Goal: Use online tool/utility: Utilize a website feature to perform a specific function

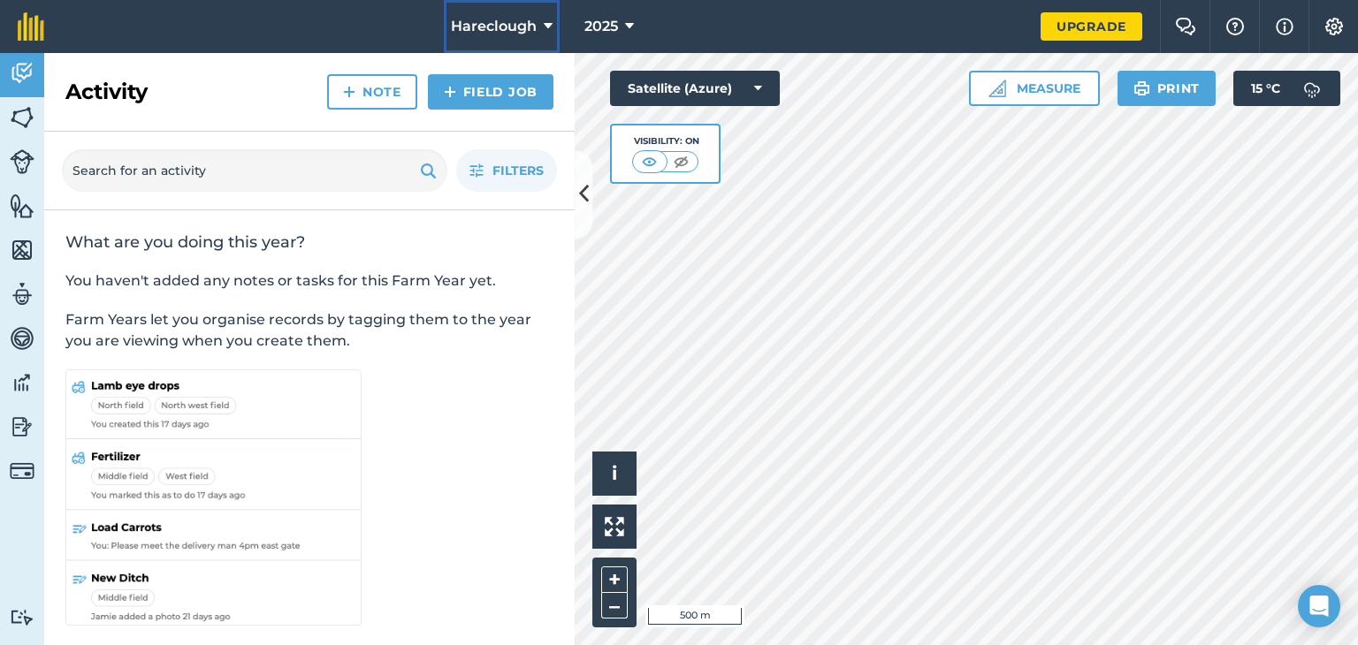
click at [538, 23] on button "Hareclough" at bounding box center [502, 26] width 116 height 53
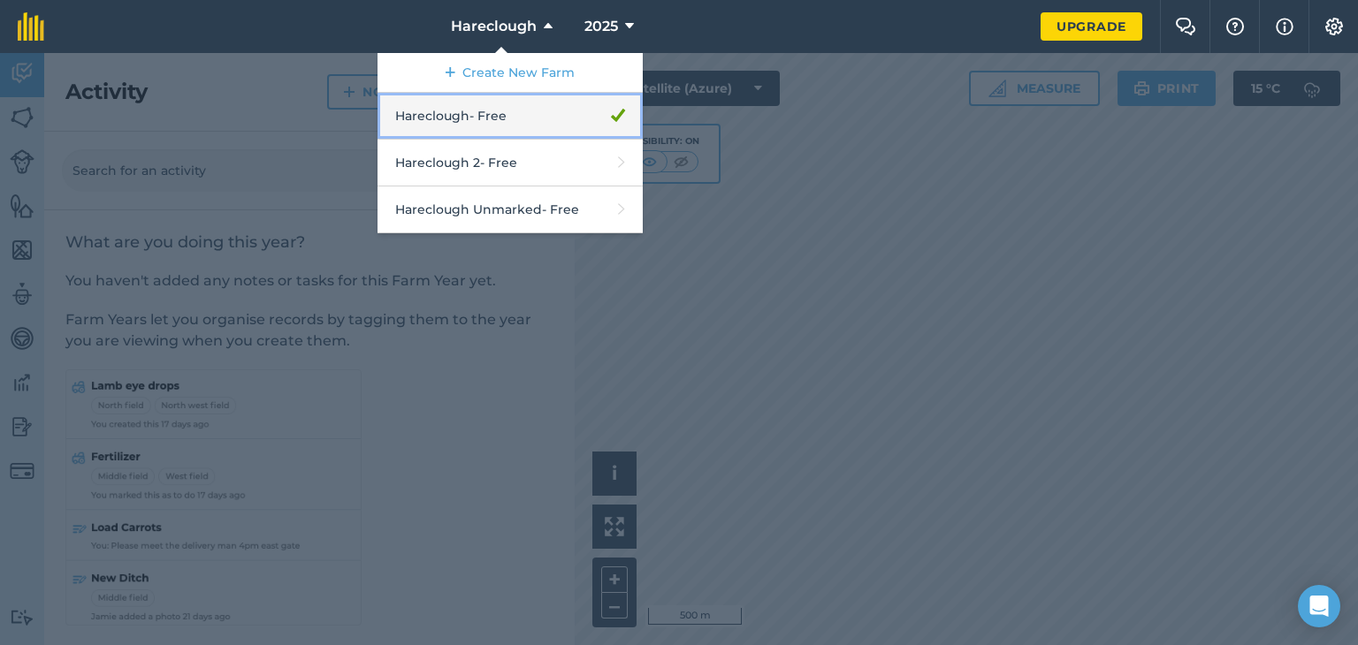
click at [535, 125] on link "Hareclough - Free" at bounding box center [509, 116] width 265 height 47
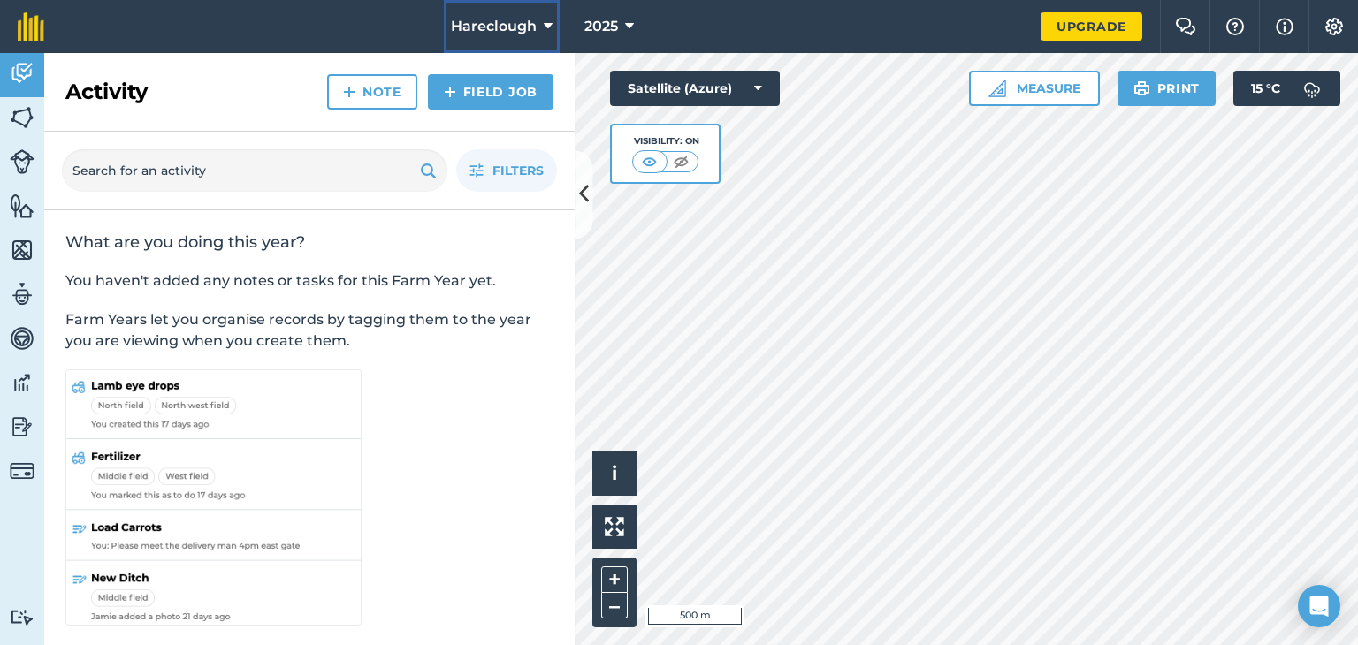
click at [500, 5] on button "Hareclough" at bounding box center [502, 26] width 116 height 53
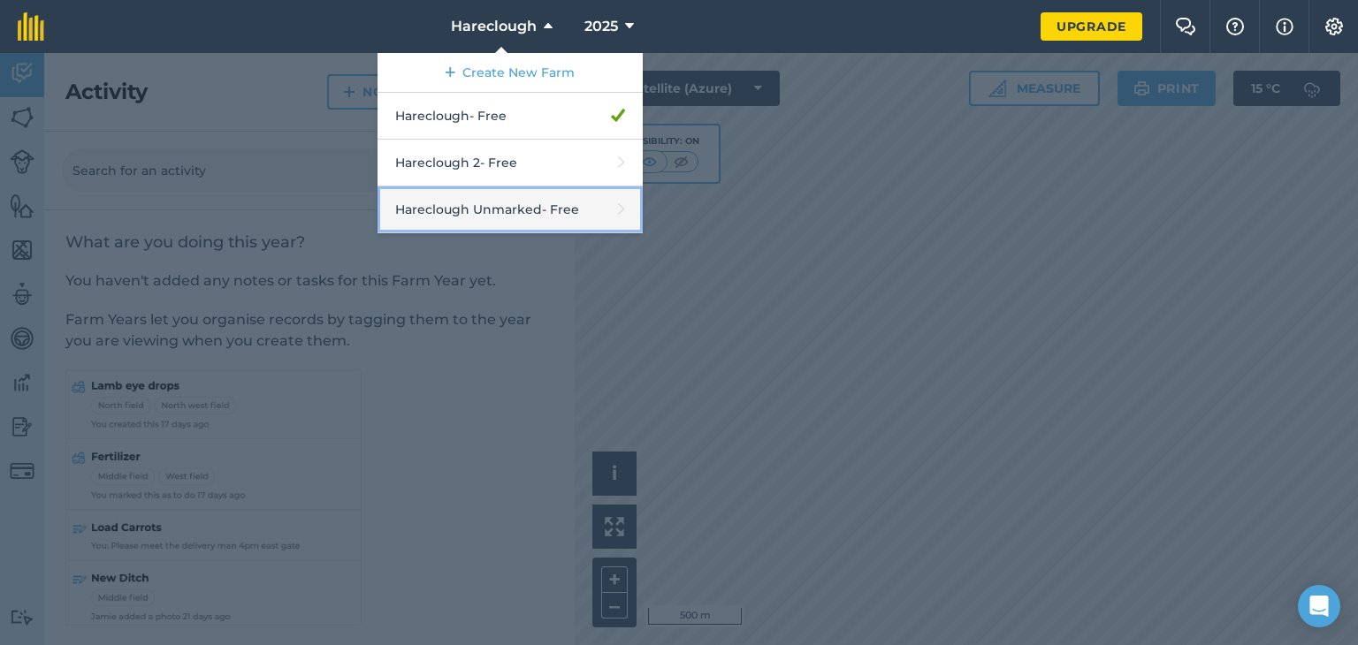
click at [506, 189] on link "Hareclough Unmarked - Free" at bounding box center [509, 210] width 265 height 47
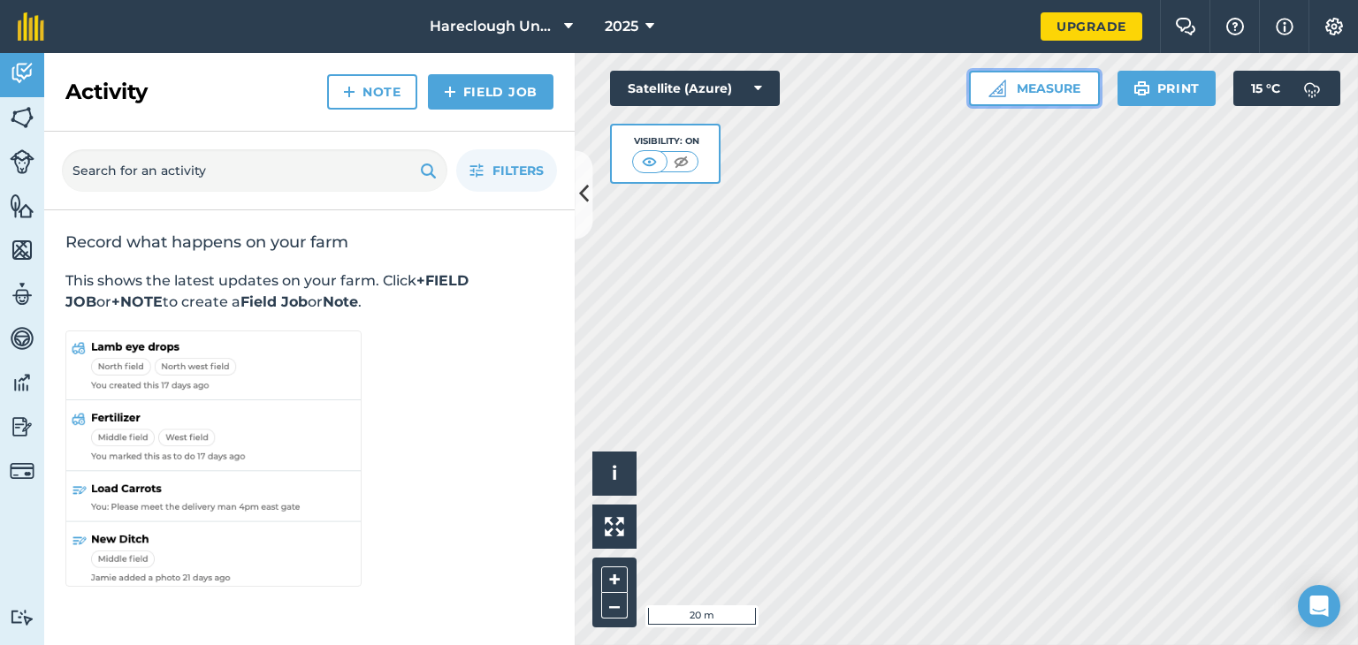
click at [1015, 89] on button "Measure" at bounding box center [1034, 88] width 131 height 35
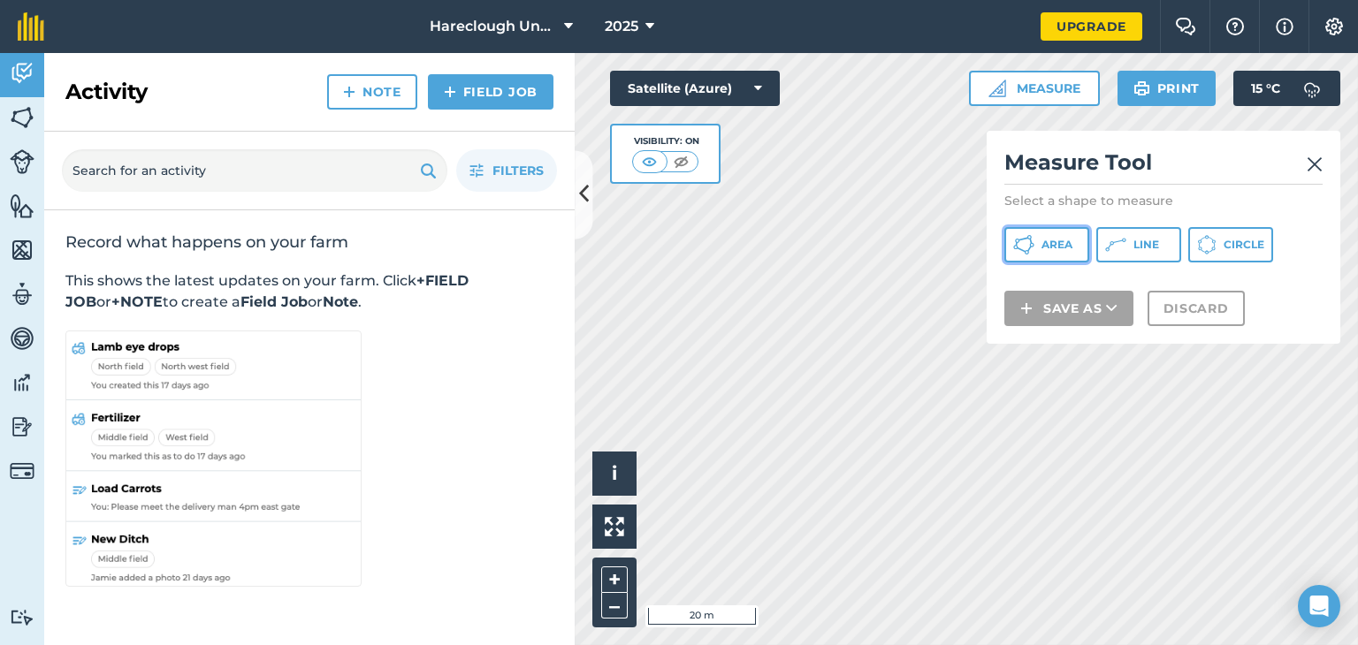
click at [1061, 248] on span "Area" at bounding box center [1056, 245] width 31 height 14
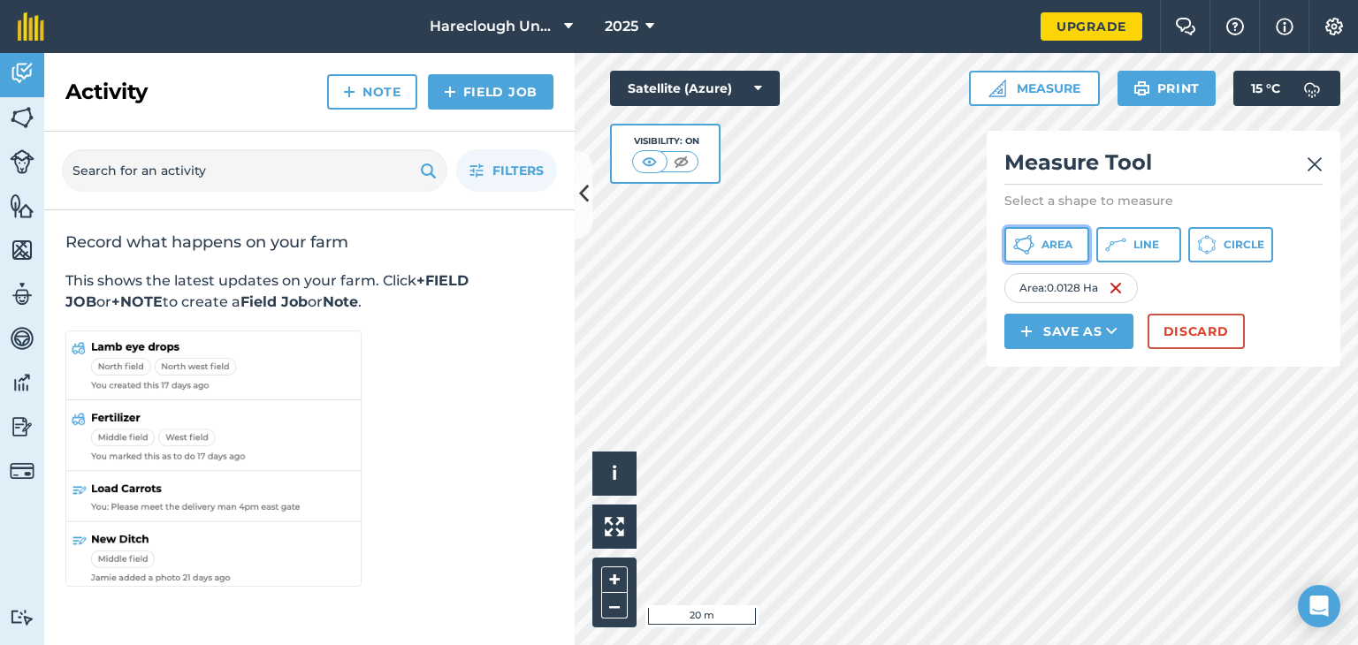
click at [1048, 255] on button "Area" at bounding box center [1046, 244] width 85 height 35
click at [1040, 252] on button "Area" at bounding box center [1046, 244] width 85 height 35
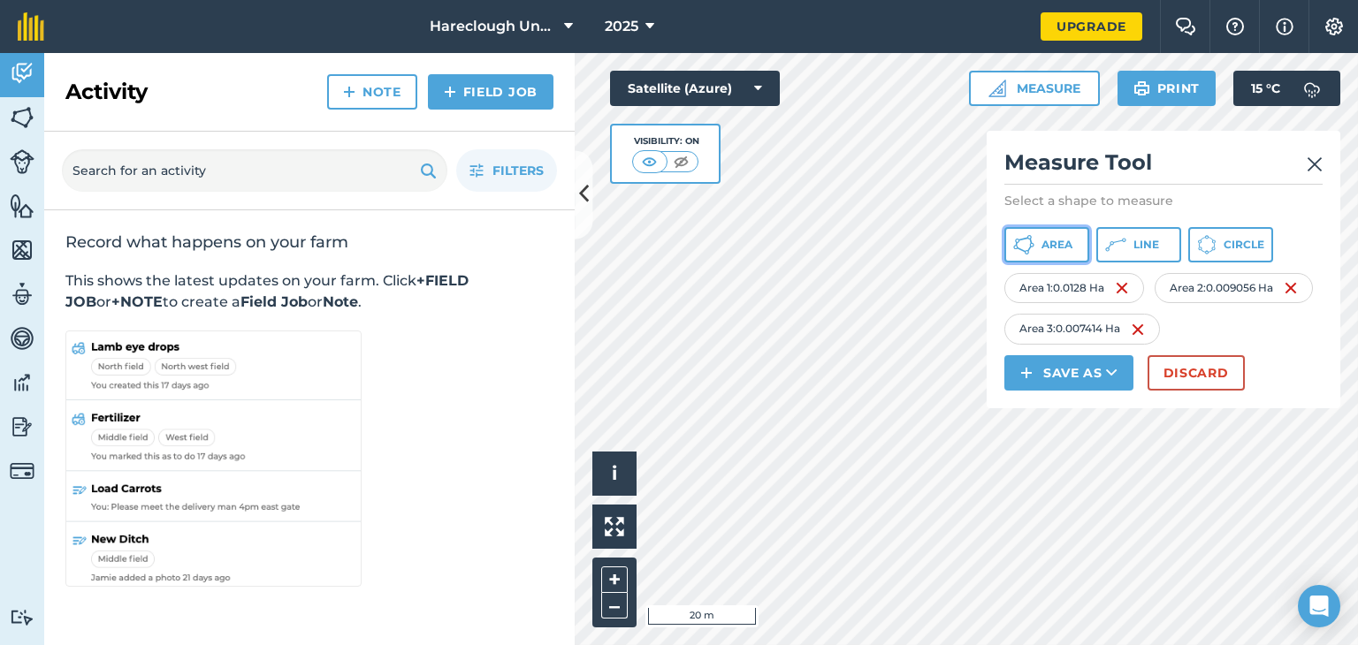
click at [1052, 248] on span "Area" at bounding box center [1056, 245] width 31 height 14
click at [1319, 167] on img at bounding box center [1314, 164] width 16 height 21
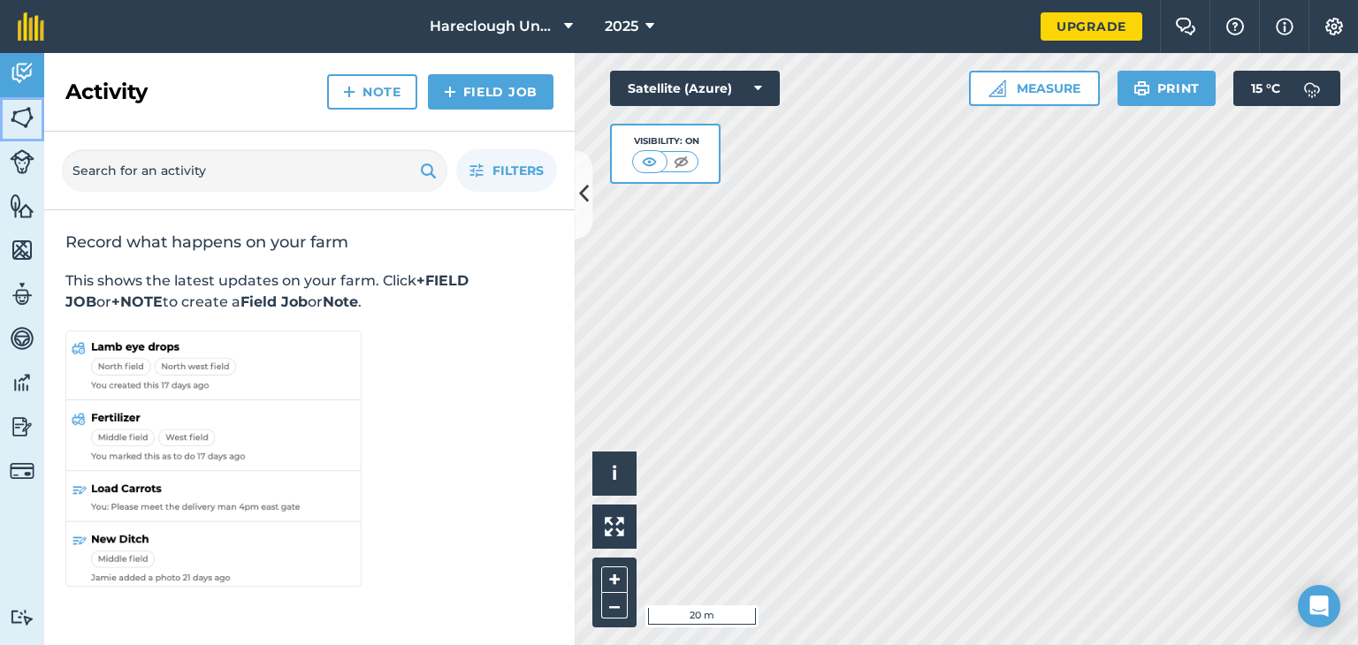
click at [10, 129] on img at bounding box center [22, 117] width 25 height 27
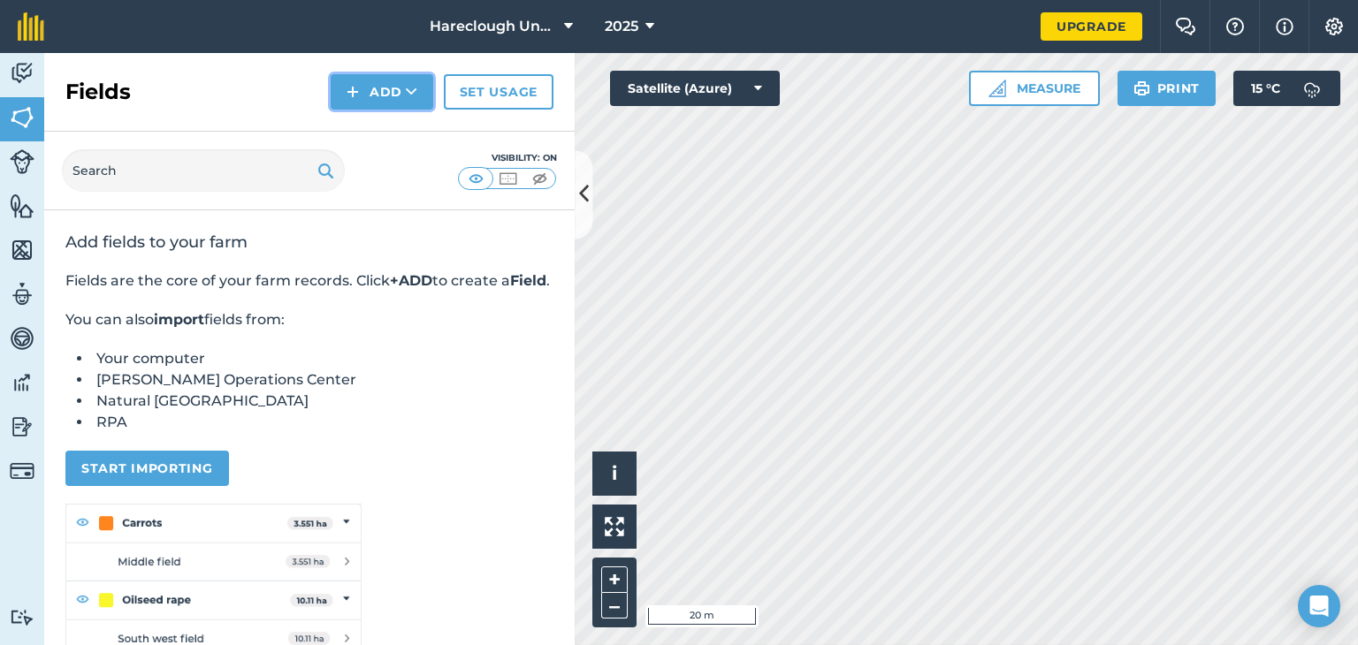
click at [389, 86] on button "Add" at bounding box center [382, 91] width 103 height 35
click at [395, 135] on link "Draw" at bounding box center [381, 131] width 97 height 39
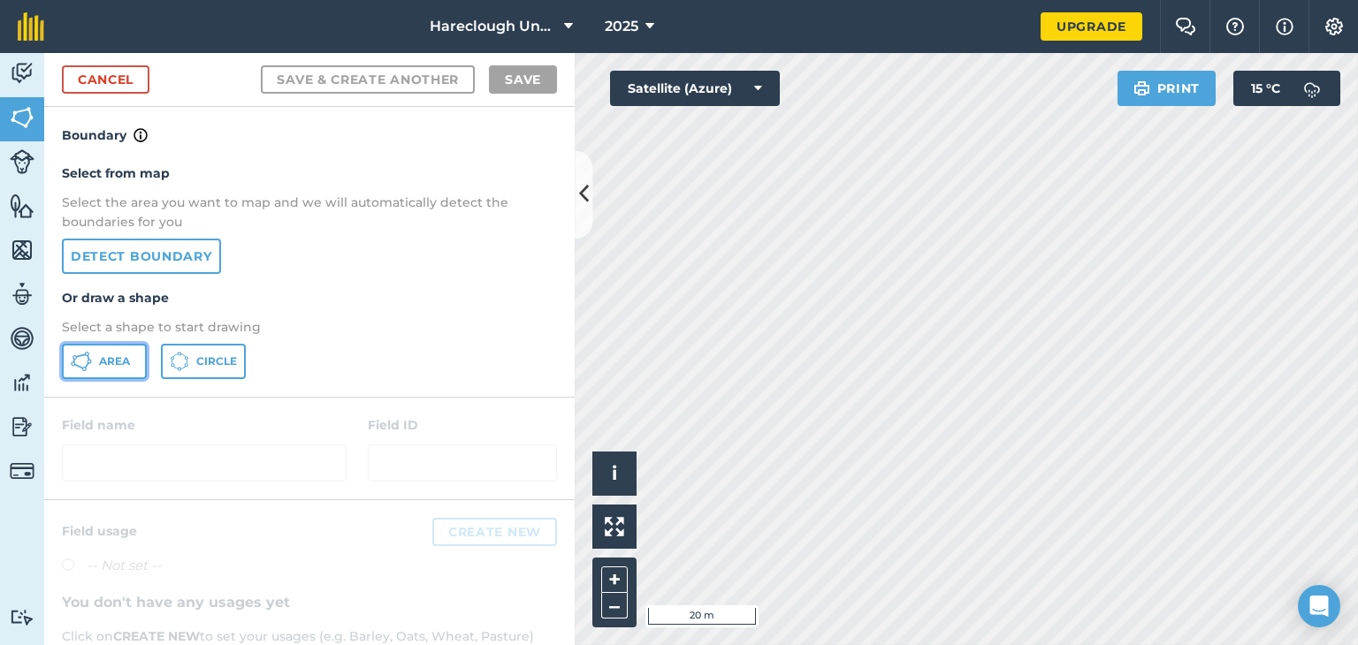
click at [105, 364] on span "Area" at bounding box center [114, 361] width 31 height 14
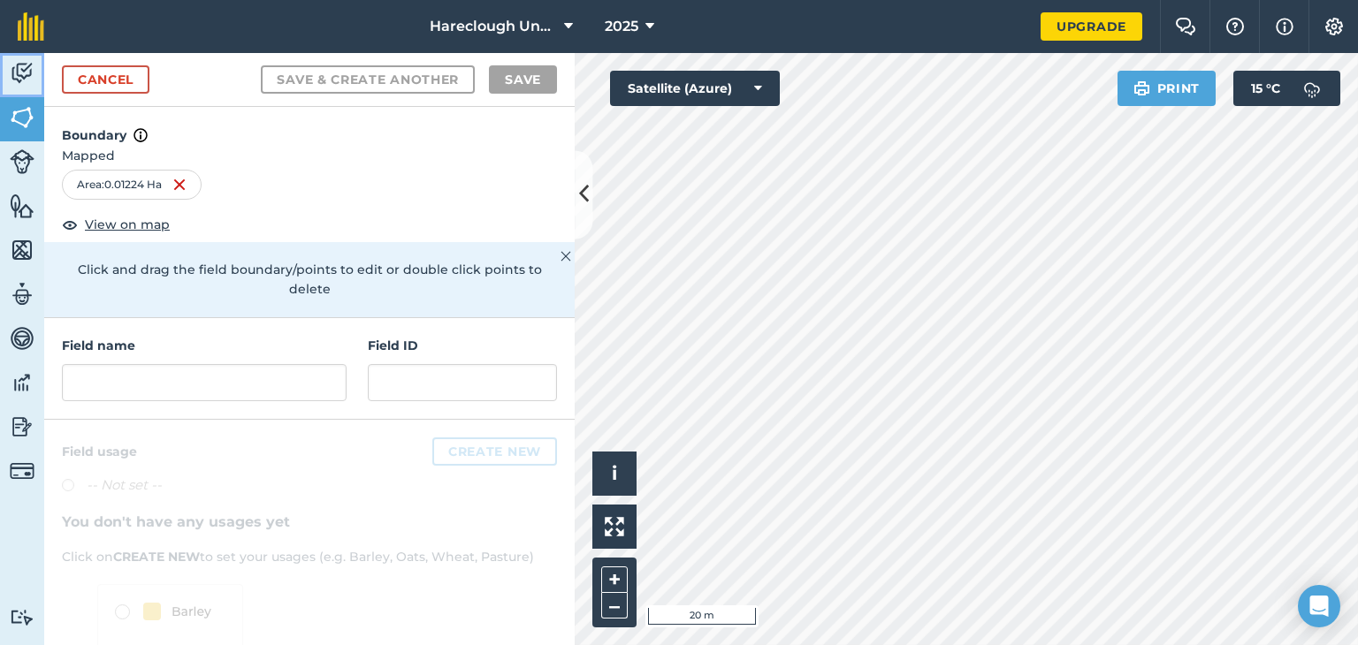
click at [13, 72] on img at bounding box center [22, 73] width 25 height 27
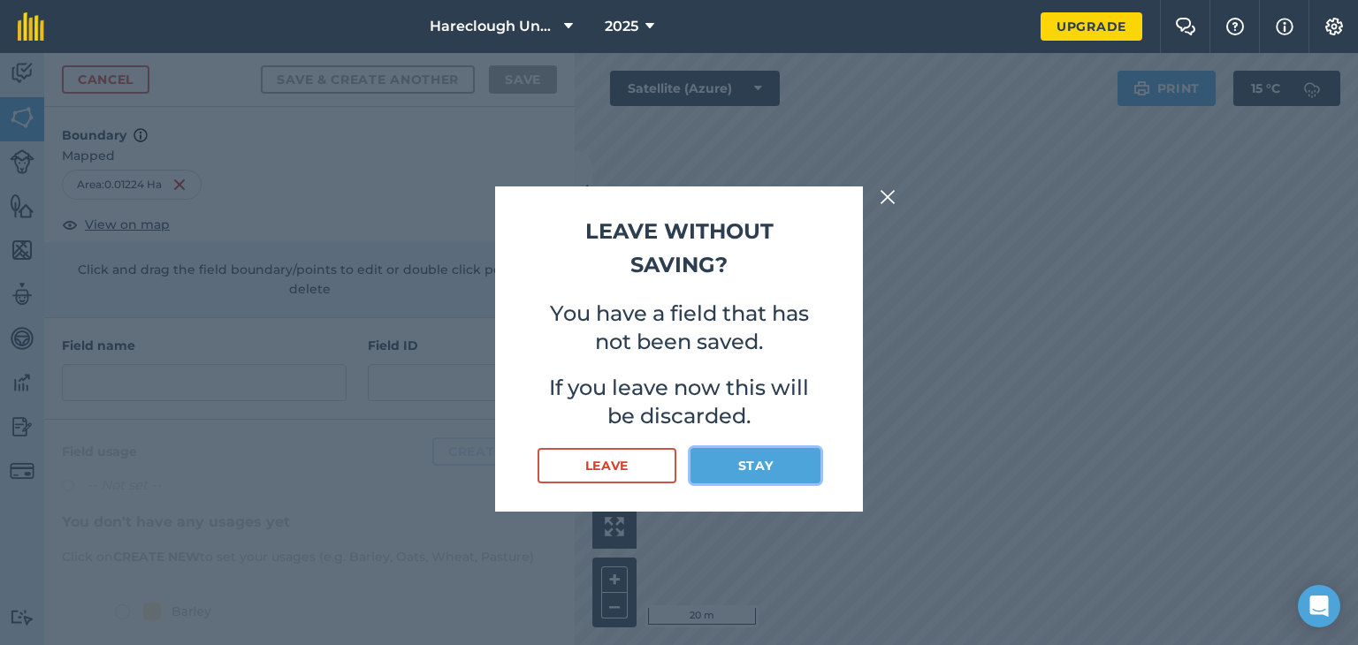
click at [704, 468] on button "Stay" at bounding box center [755, 465] width 130 height 35
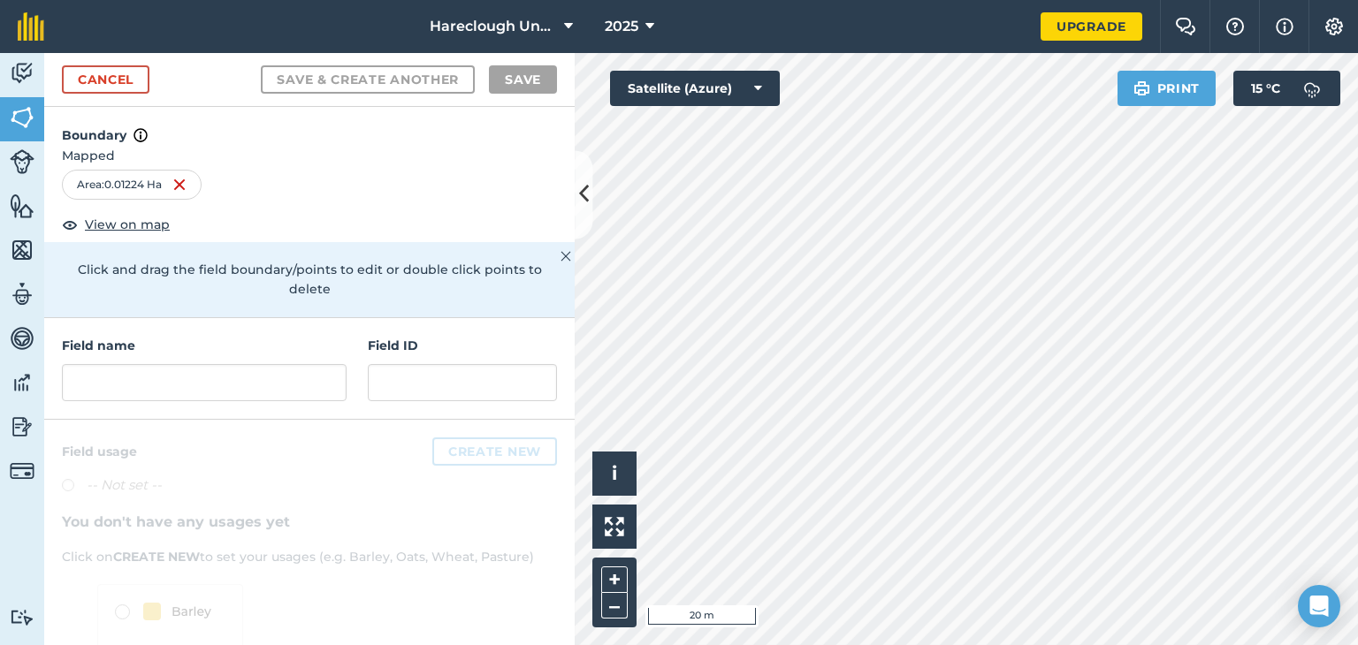
click at [551, 220] on div "Boundary Mapped Area : 0.01224 Ha View on map Click and drag the field boundary…" at bounding box center [309, 212] width 530 height 211
click at [27, 114] on img at bounding box center [22, 117] width 25 height 27
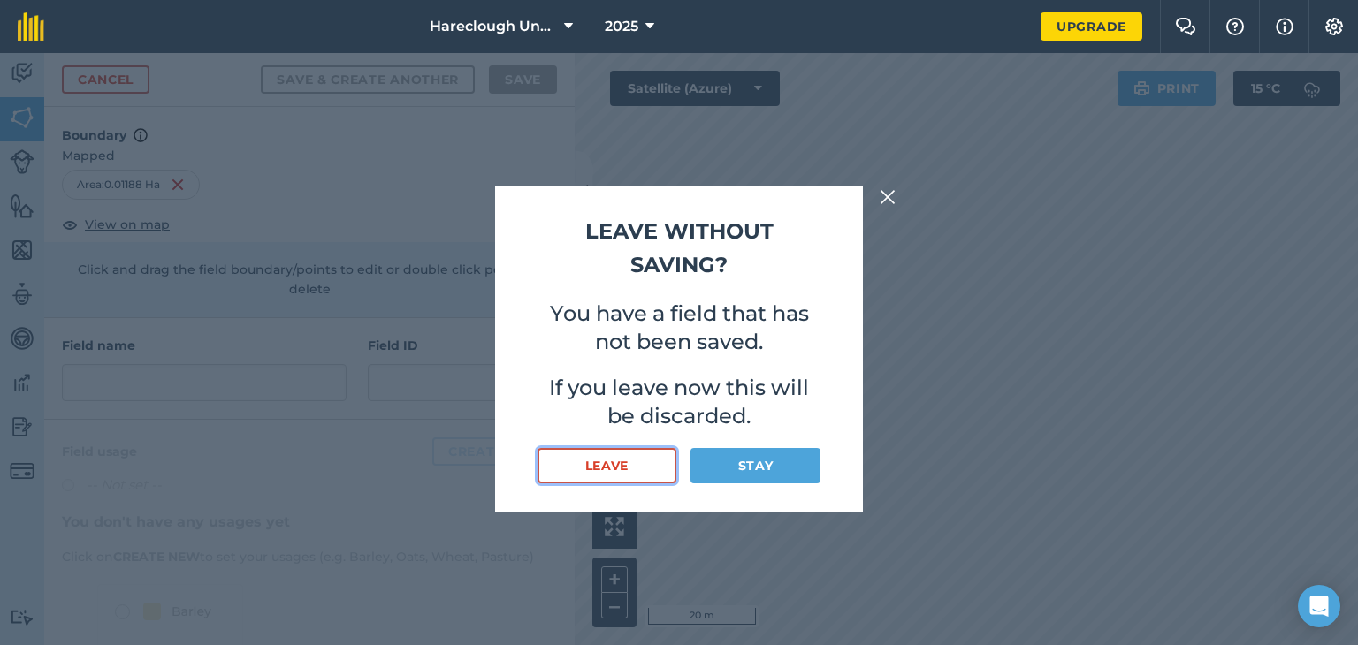
click at [650, 466] on button "Leave" at bounding box center [606, 465] width 139 height 35
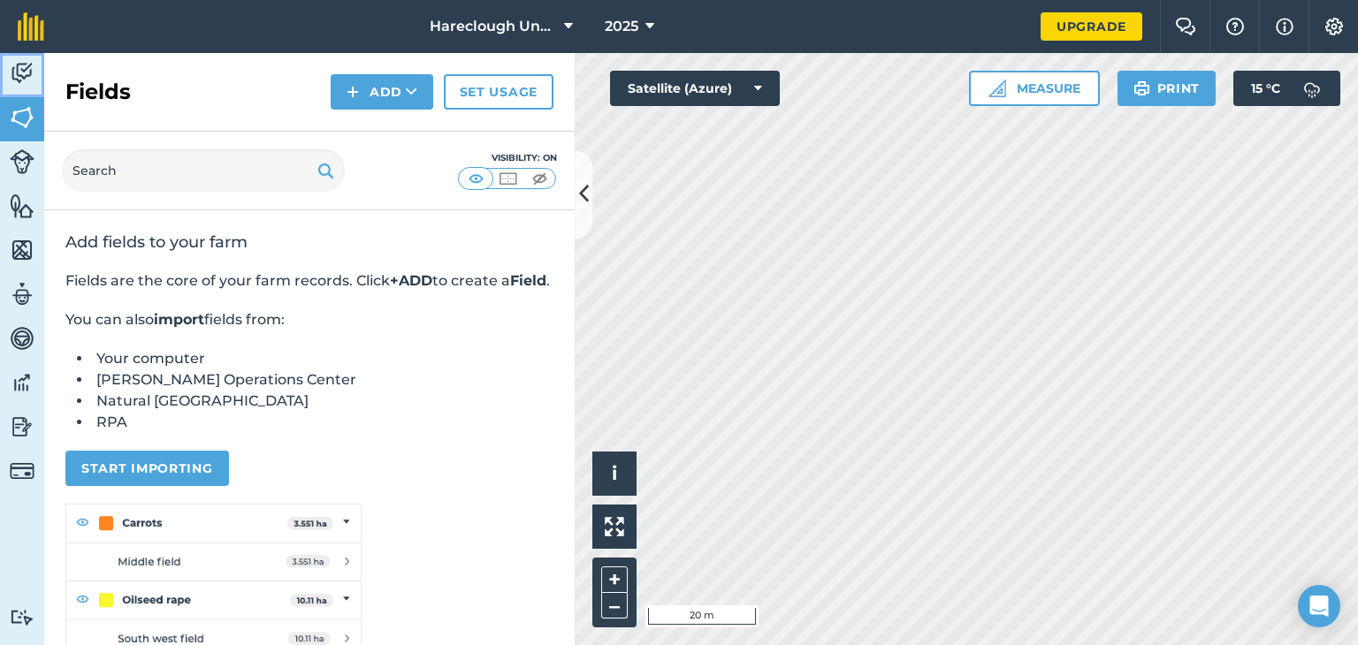
drag, startPoint x: 32, startPoint y: 61, endPoint x: 22, endPoint y: 81, distance: 22.5
click at [22, 81] on img at bounding box center [22, 73] width 25 height 27
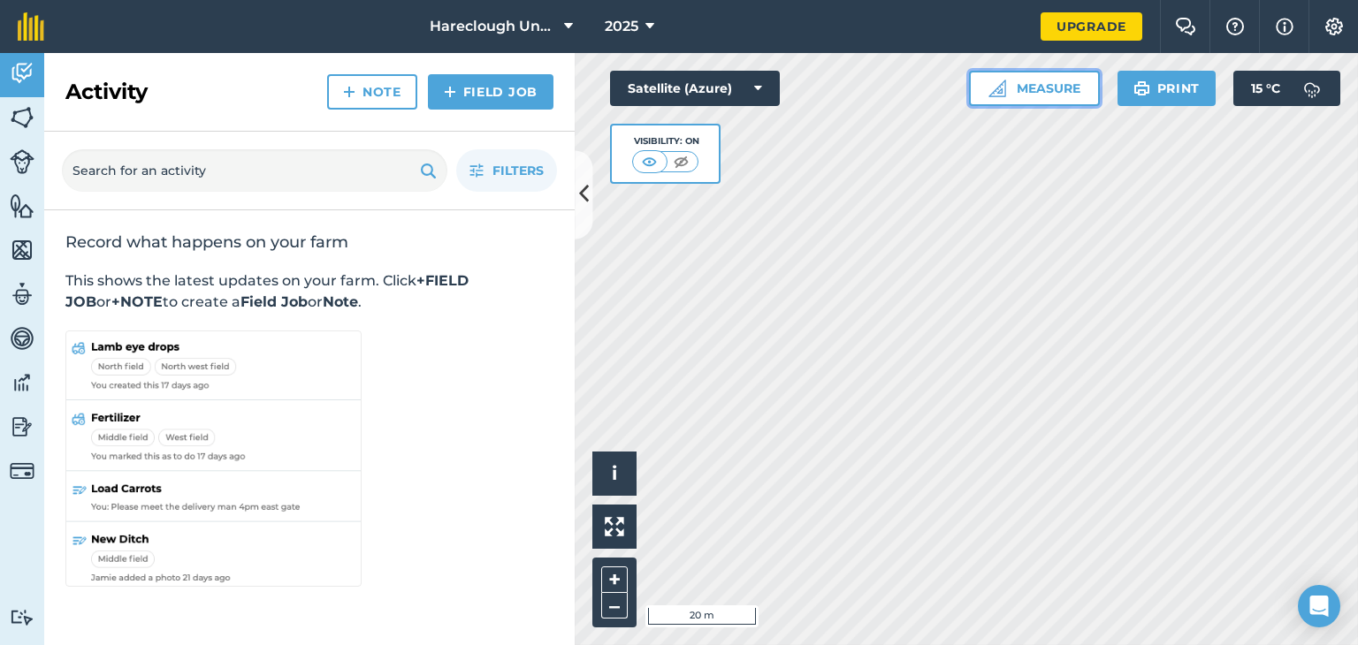
click at [1022, 85] on button "Measure" at bounding box center [1034, 88] width 131 height 35
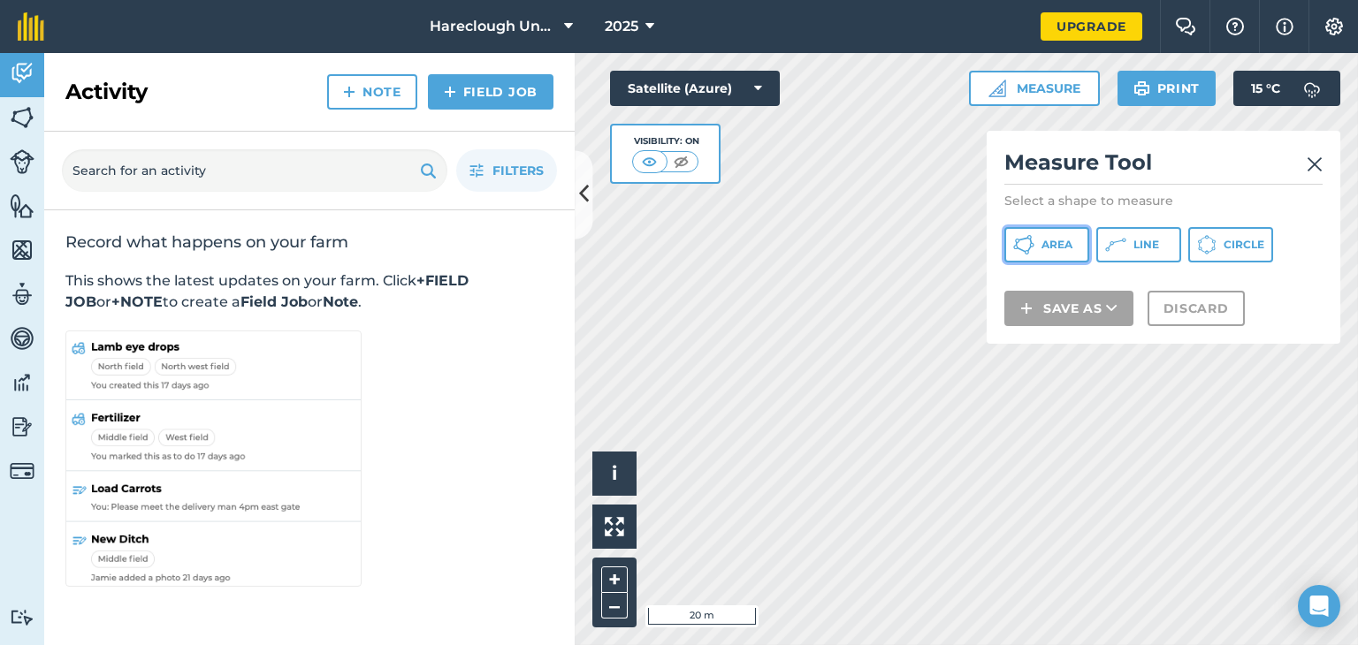
click at [1066, 255] on button "Area" at bounding box center [1046, 244] width 85 height 35
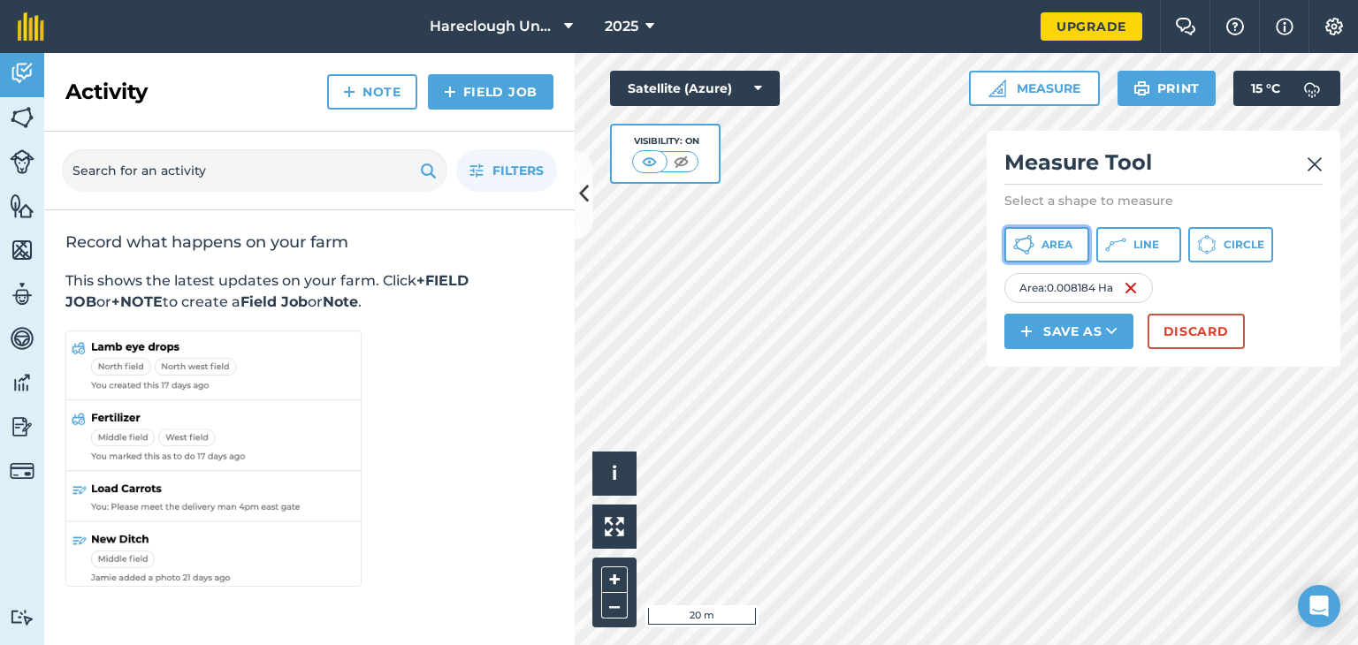
click at [1047, 256] on button "Area" at bounding box center [1046, 244] width 85 height 35
click at [1023, 253] on icon at bounding box center [1023, 244] width 21 height 21
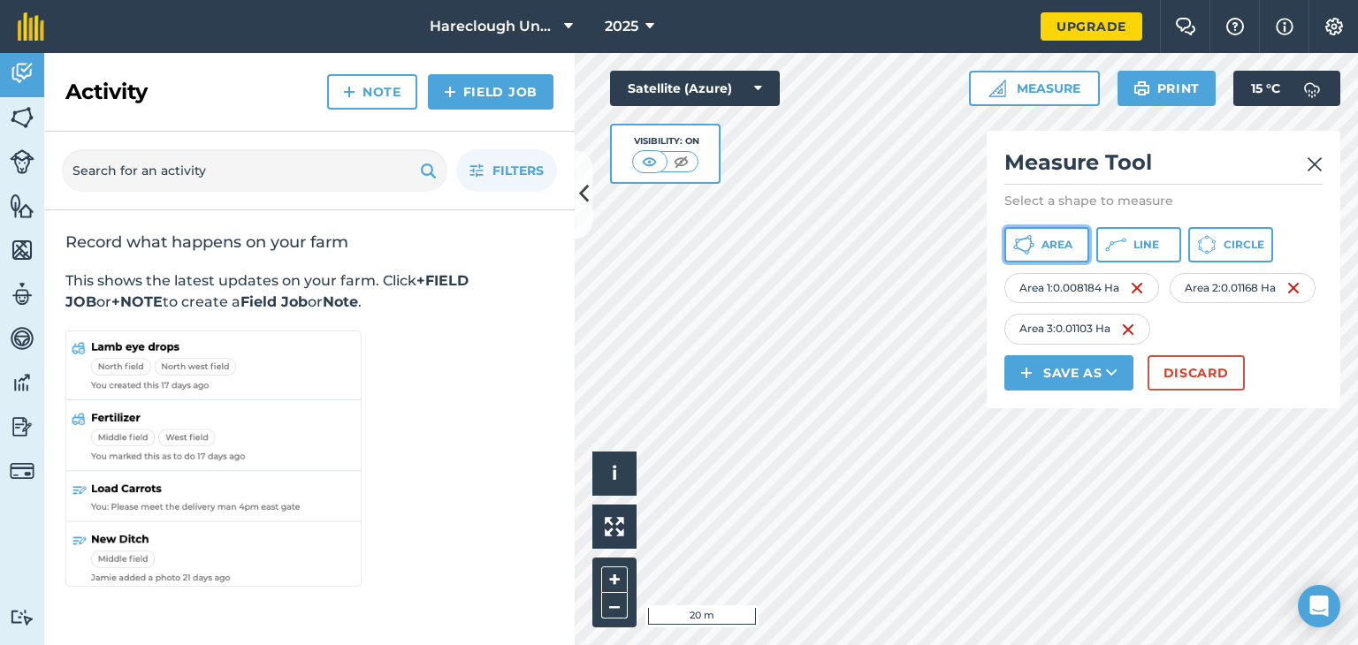
click at [1029, 255] on icon at bounding box center [1023, 244] width 21 height 21
